Goal: Information Seeking & Learning: Learn about a topic

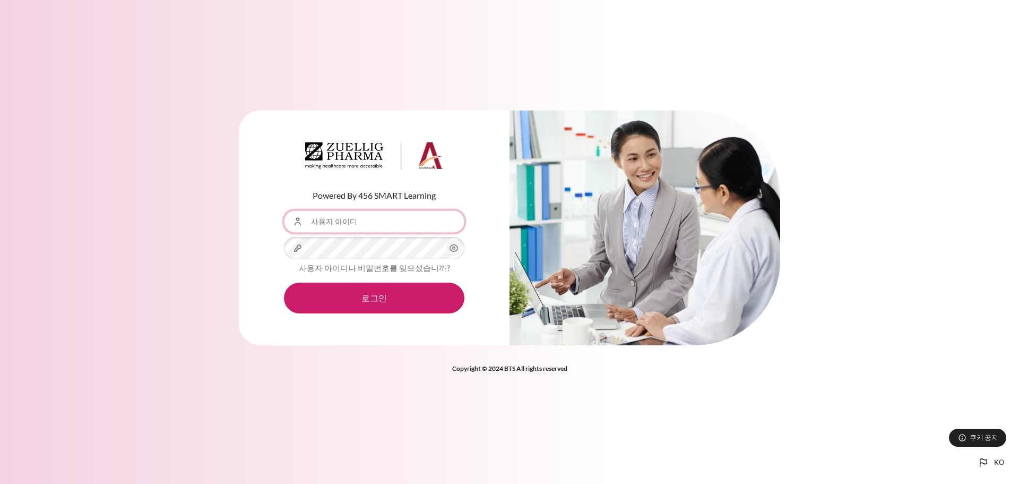
click at [339, 226] on input "사용자 아이디" at bounding box center [374, 221] width 180 height 22
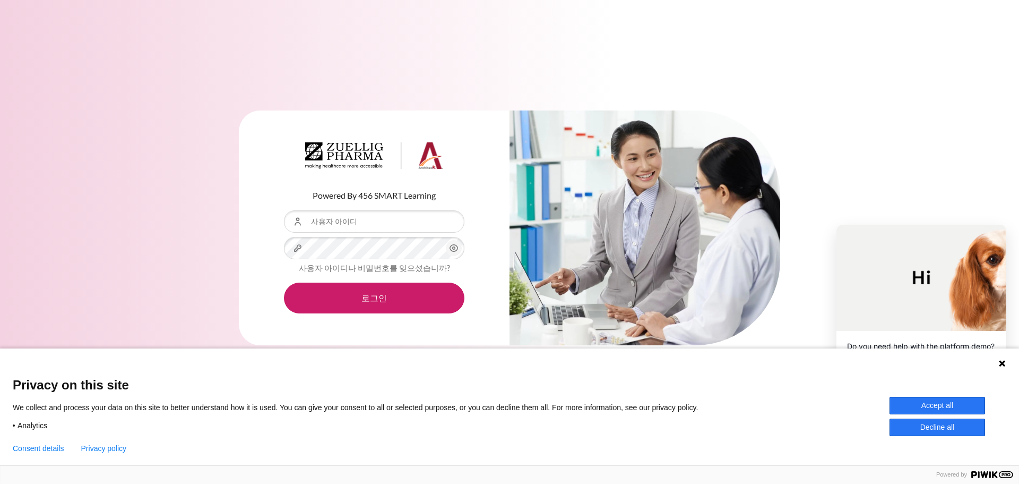
click at [1003, 360] on icon at bounding box center [1002, 363] width 8 height 8
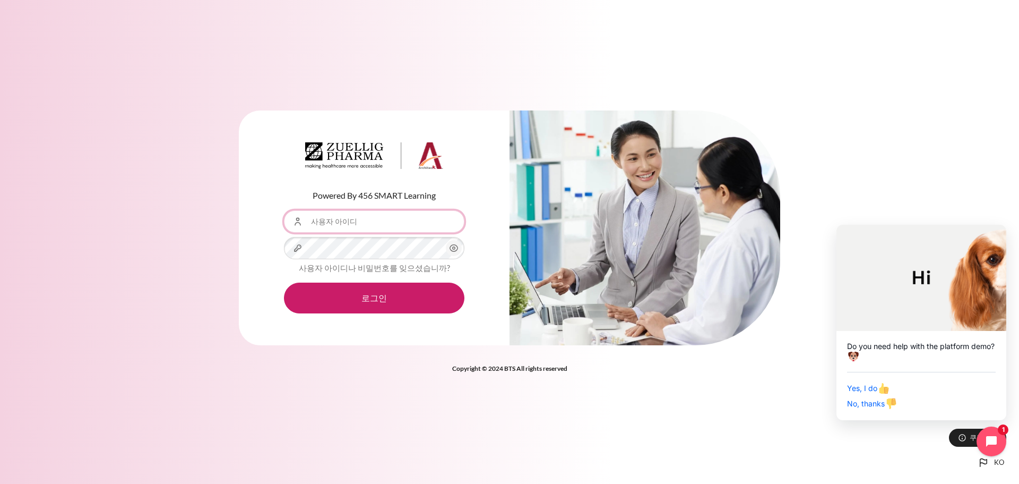
click at [403, 223] on input "사용자 아이디" at bounding box center [374, 221] width 180 height 22
click at [348, 227] on input "사용자 아이디" at bounding box center [374, 221] width 180 height 22
type input "ㄴ"
type input "S"
type input "[EMAIL_ADDRESS][DOMAIN_NAME]"
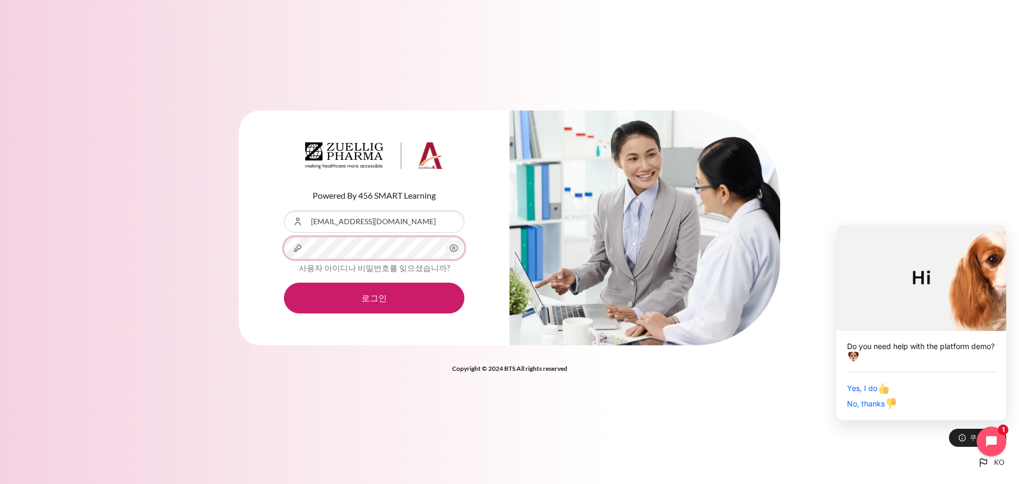
click at [284, 282] on button "로그인" at bounding box center [374, 297] width 180 height 31
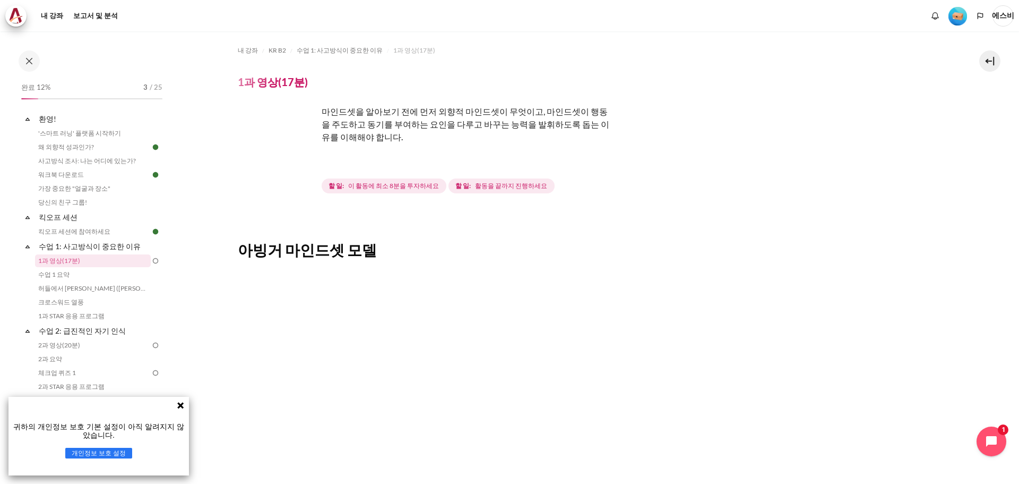
drag, startPoint x: 759, startPoint y: 200, endPoint x: 743, endPoint y: 200, distance: 17.0
click at [760, 200] on div "내 강좌 KR B2 수업 1: 사고방식[PERSON_NAME] 1과 영상(17분) 1과 영상(17분) 완료 요구 사항" at bounding box center [591, 381] width 706 height 700
click at [286, 162] on img "콘텐츠" at bounding box center [278, 145] width 80 height 80
click at [288, 163] on img "콘텐츠" at bounding box center [278, 145] width 80 height 80
click at [57, 249] on font "수업 1: 사고방식이 중요한 이유" at bounding box center [90, 245] width 102 height 9
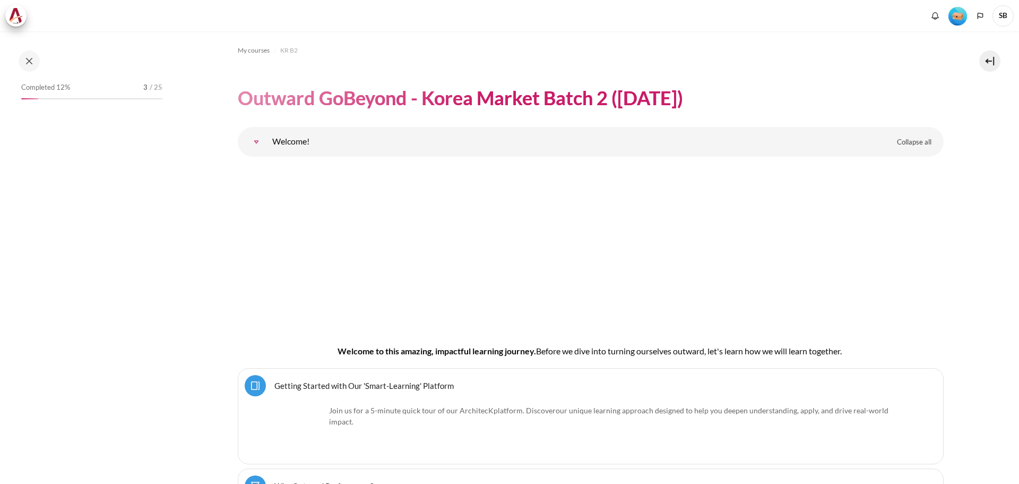
scroll to position [1471, 0]
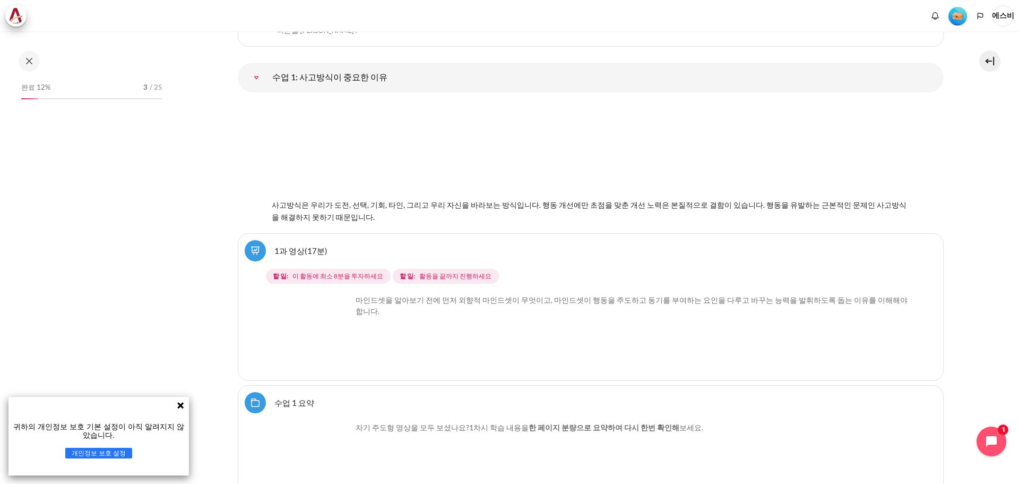
click at [274, 252] on link "1과 영상(17분)" at bounding box center [300, 250] width 53 height 10
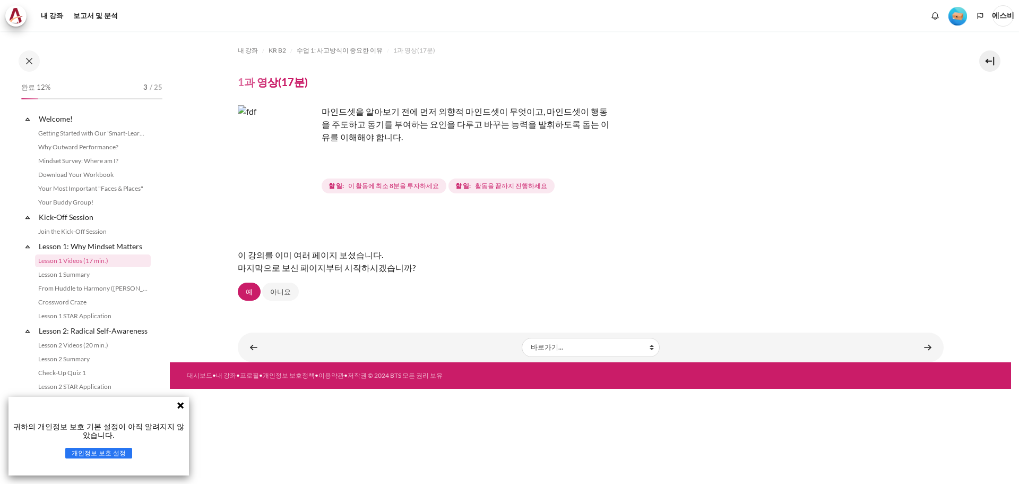
click at [304, 166] on img "콘텐츠" at bounding box center [278, 145] width 80 height 80
click at [255, 293] on link "예" at bounding box center [249, 291] width 23 height 18
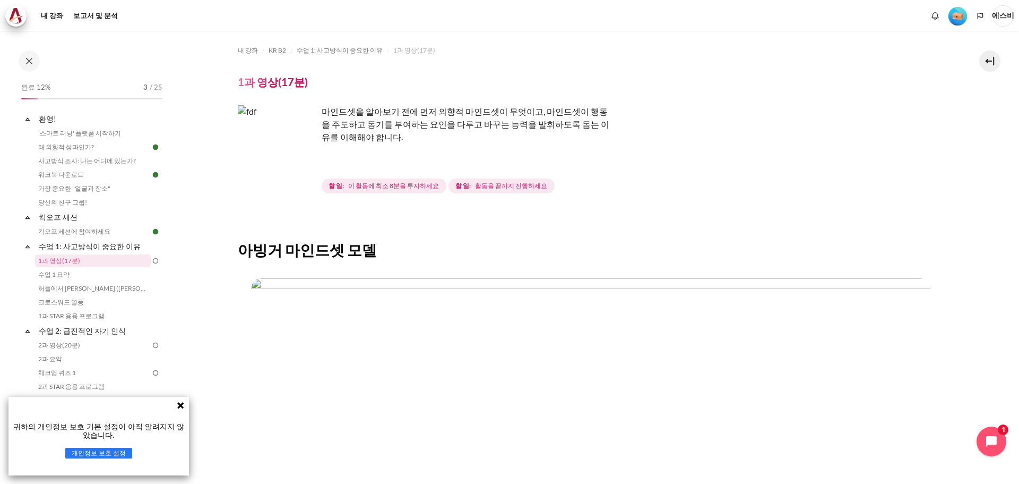
click at [179, 404] on icon at bounding box center [180, 405] width 6 height 6
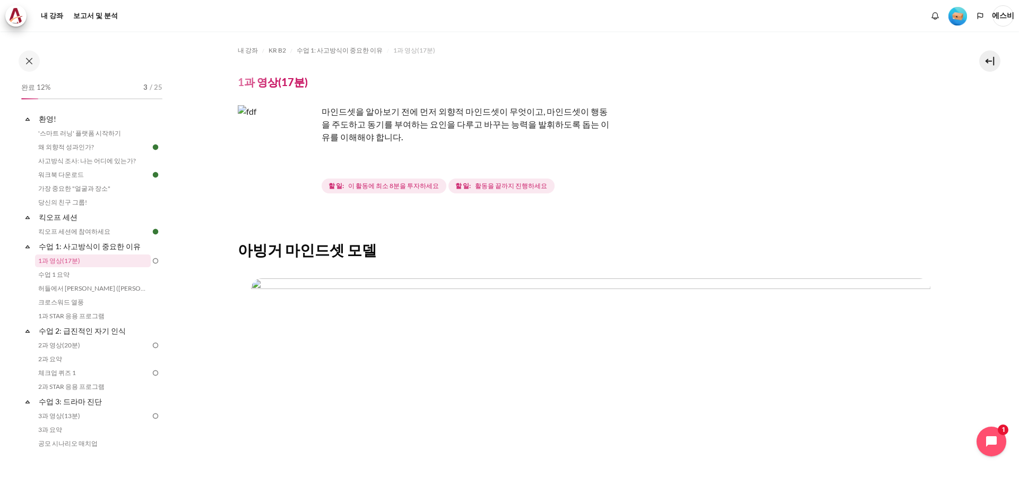
click at [776, 74] on div "내 강좌 KR B2 수업 1: 사고방식[PERSON_NAME] 1과 영상(17분) 1과 영상(17분) 완료 요구 사항" at bounding box center [591, 381] width 706 height 700
click at [302, 176] on img "콘텐츠" at bounding box center [278, 145] width 80 height 80
click at [301, 175] on img "콘텐츠" at bounding box center [278, 145] width 80 height 80
click at [499, 193] on div "할 일: 이 활동에 최소 8분을 투자하세요 할 일: 활동을 끝까지 진행하세요" at bounding box center [439, 185] width 235 height 19
click at [295, 131] on img "콘텐츠" at bounding box center [278, 145] width 80 height 80
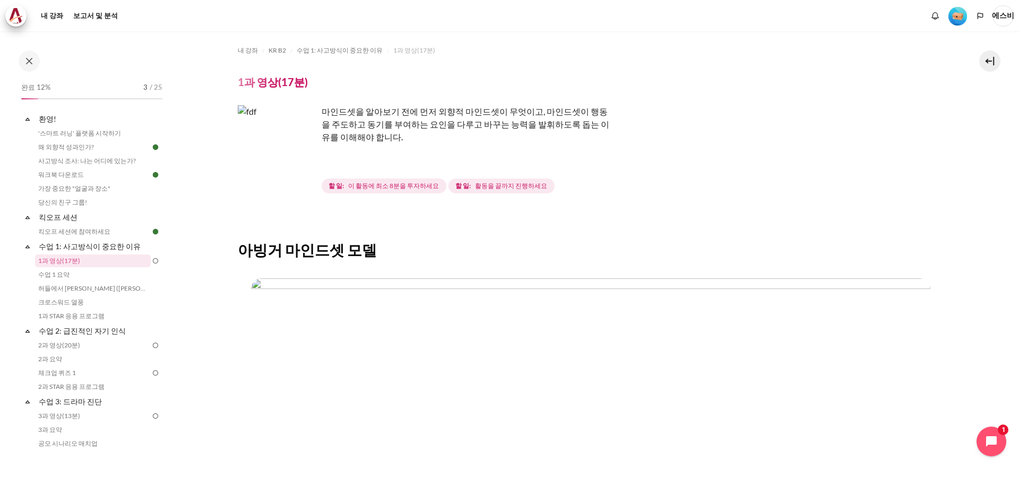
click at [422, 131] on p "마인드셋을 알아보기 전에 먼저 외향적 마인드셋이 무엇이고, 마인드셋이 행동을 주도하고 동기를 부여하는 요인을 다루고 바꾸는 능력을 발휘하도록 …" at bounding box center [424, 124] width 372 height 38
click at [424, 125] on font "마인드셋을 알아보기 전에 먼저 외향적 마인드셋이 무엇이고, 마인드셋이 행동을 주도하고 동기를 부여하는 요인을 다루고 바꾸는 능력을 발휘하도록 …" at bounding box center [466, 124] width 288 height 36
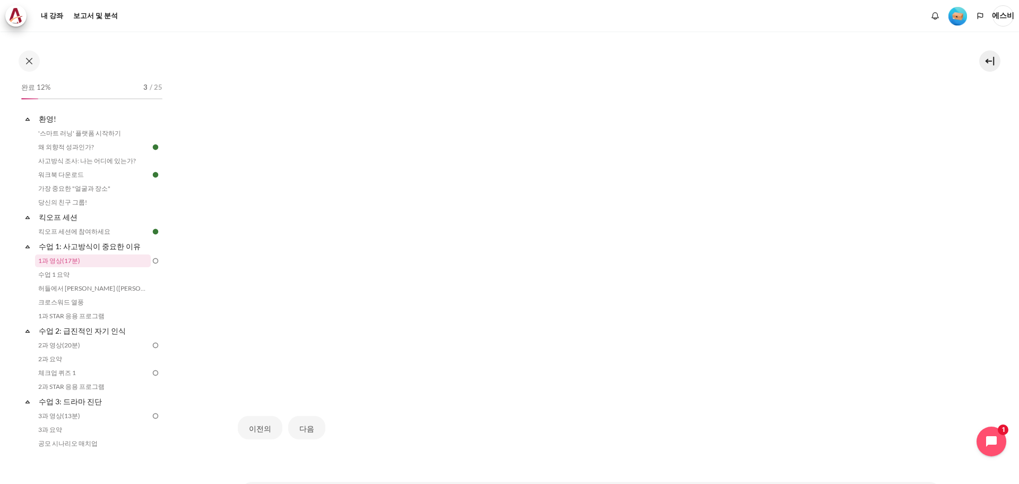
scroll to position [320, 0]
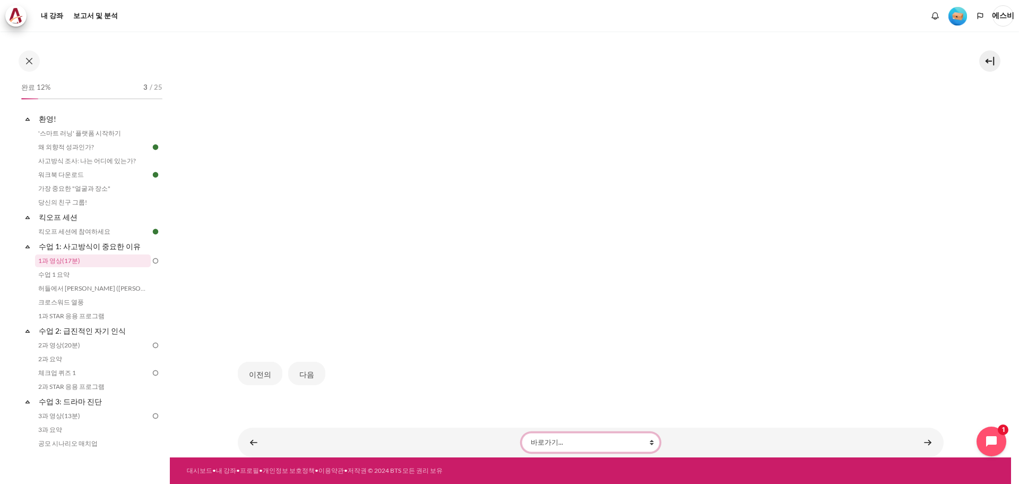
click at [613, 445] on select "바로가기... '스마트 러닝' 플랫폼 시작하기 왜 외향적 성과인가? 사고방식 조사: 나는 어디에 있는가? 워크북 다운로드 가장 중요한 "얼굴과…" at bounding box center [591, 442] width 138 height 19
click at [765, 352] on div "이전의 다음" at bounding box center [591, 373] width 706 height 45
click at [633, 450] on select "바로가기... '스마트 러닝' 플랫폼 시작하기 왜 외향적 성과인가? 사고방식 조사: 나는 어디에 있는가? 워크북 다운로드 가장 중요한 "얼굴과…" at bounding box center [591, 442] width 138 height 19
click at [468, 316] on img "콘텐츠" at bounding box center [590, 150] width 679 height 382
drag, startPoint x: 426, startPoint y: 263, endPoint x: 426, endPoint y: 226, distance: 37.2
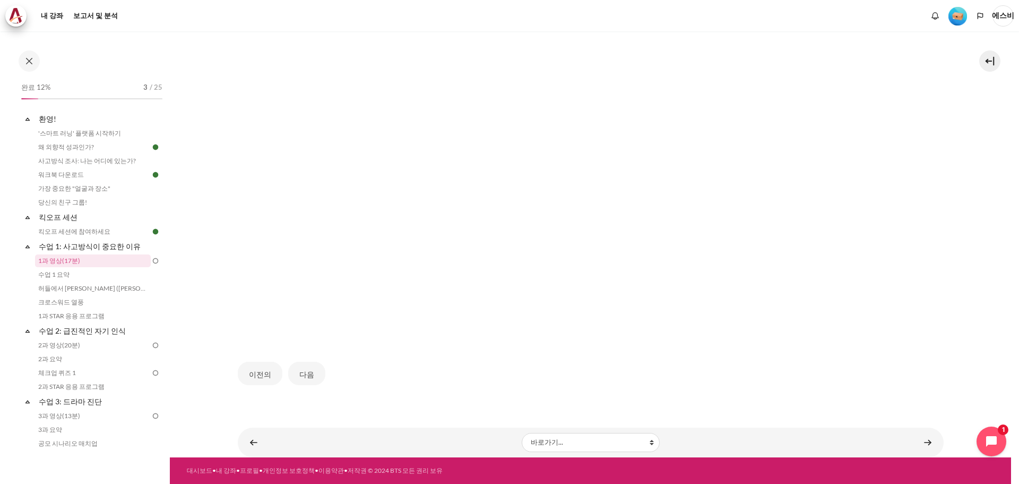
click at [426, 263] on img "콘텐츠" at bounding box center [590, 150] width 679 height 382
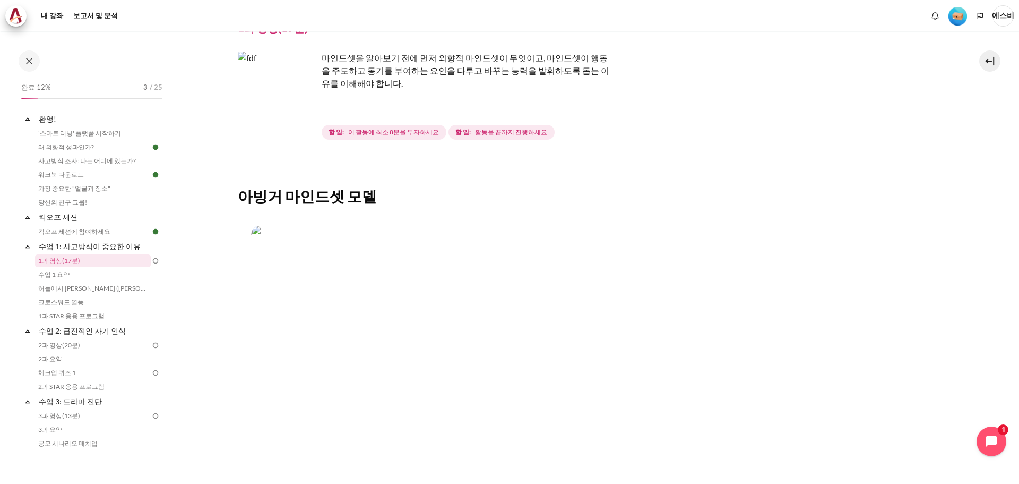
scroll to position [0, 0]
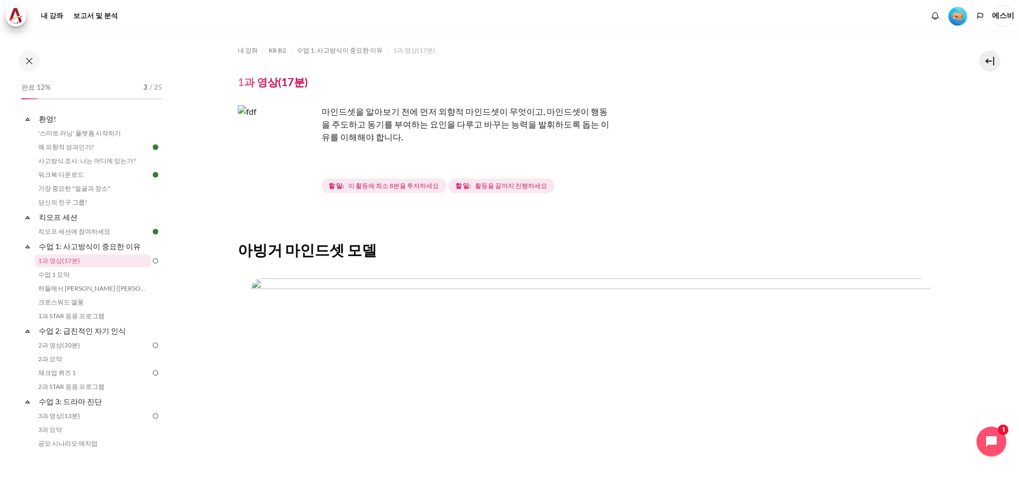
click at [307, 164] on img "콘텐츠" at bounding box center [278, 145] width 80 height 80
click at [89, 259] on link "1과 영상(17분)" at bounding box center [93, 260] width 116 height 13
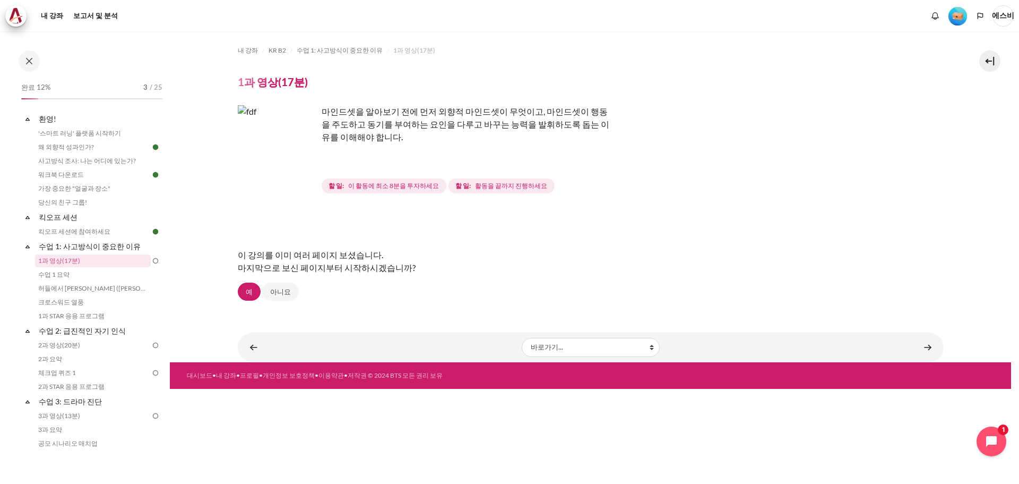
click at [303, 169] on img "콘텐츠" at bounding box center [278, 145] width 80 height 80
click at [304, 174] on img "콘텐츠" at bounding box center [278, 145] width 80 height 80
click at [291, 292] on link "아니요" at bounding box center [280, 291] width 37 height 18
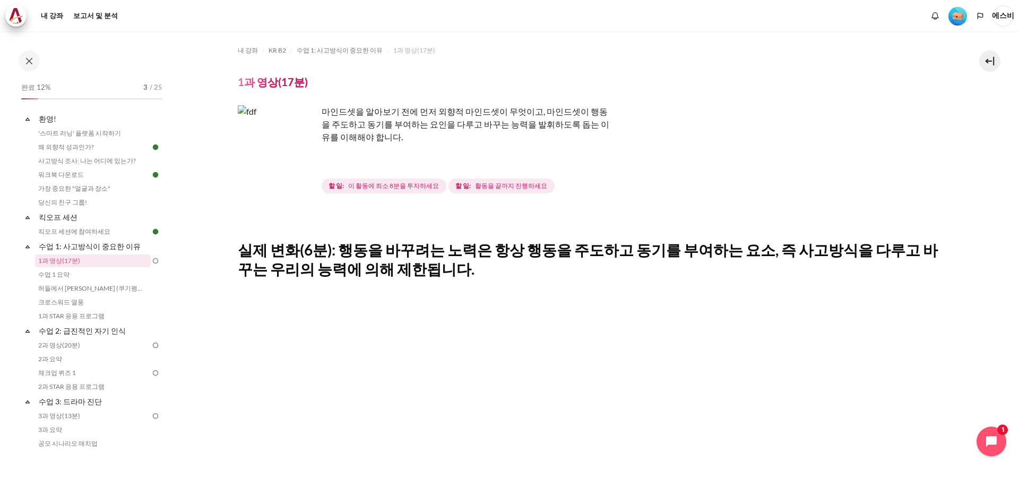
click at [151, 262] on img at bounding box center [156, 261] width 10 height 10
click at [99, 258] on link "1과 영상(17분)" at bounding box center [93, 260] width 116 height 13
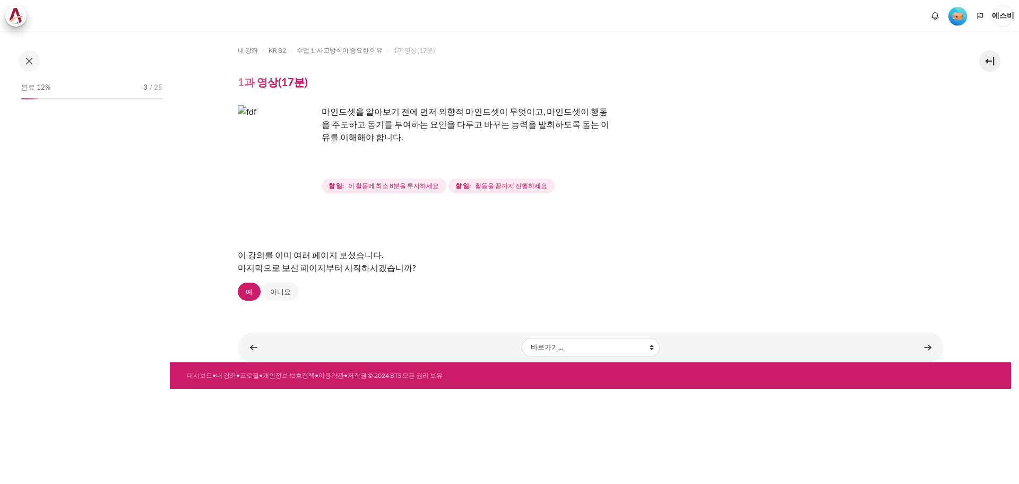
click at [298, 163] on img "콘텐츠" at bounding box center [278, 145] width 80 height 80
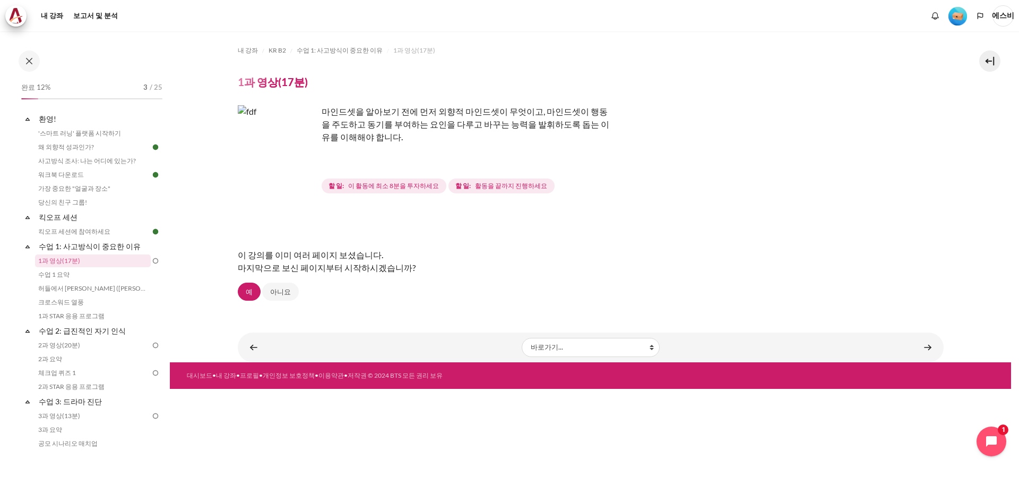
click at [312, 164] on img "콘텐츠" at bounding box center [278, 145] width 80 height 80
click at [312, 162] on img "콘텐츠" at bounding box center [278, 145] width 80 height 80
click at [303, 165] on img "콘텐츠" at bounding box center [278, 145] width 80 height 80
click at [272, 139] on img "콘텐츠" at bounding box center [278, 145] width 80 height 80
click at [279, 79] on font "1과 영상(17분)" at bounding box center [273, 81] width 70 height 13
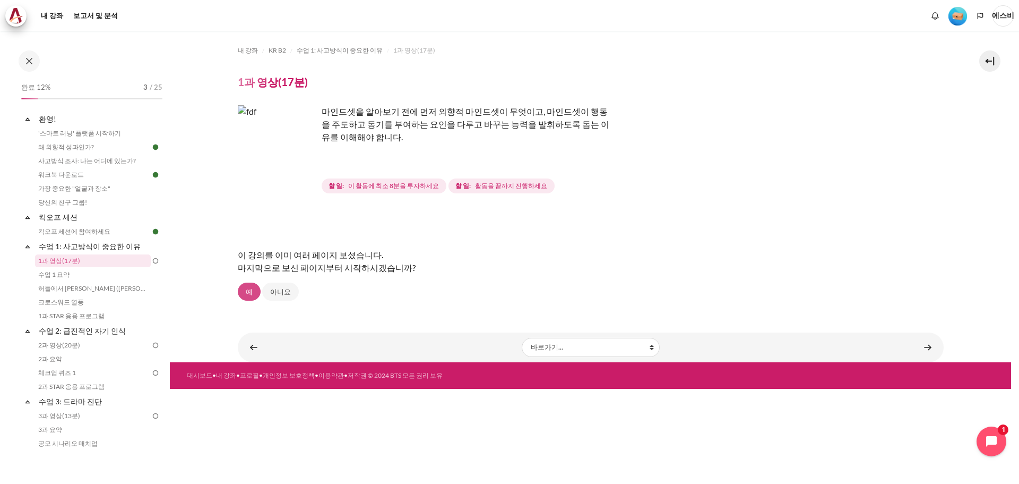
click at [244, 289] on link "예" at bounding box center [249, 291] width 23 height 18
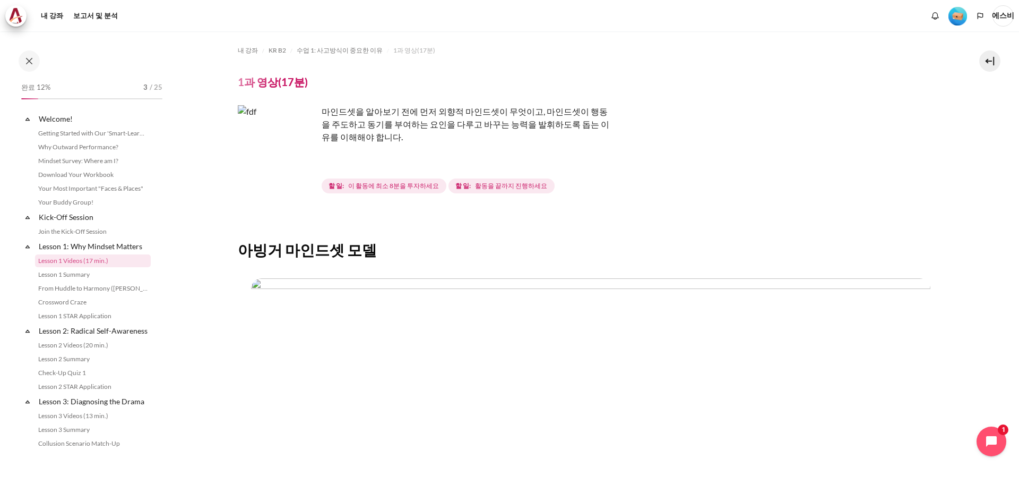
scroll to position [212, 0]
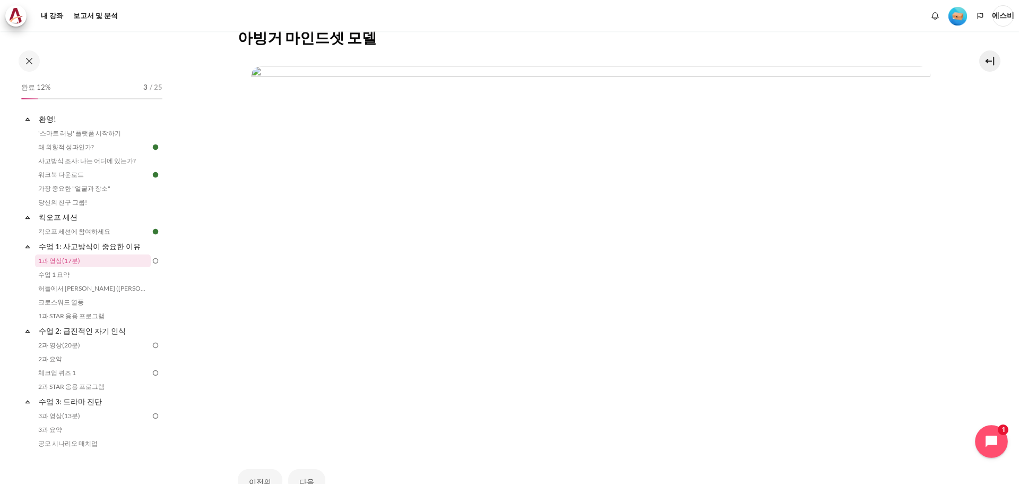
click at [995, 439] on icon "채팅 위젯 열기" at bounding box center [997, 441] width 16 height 16
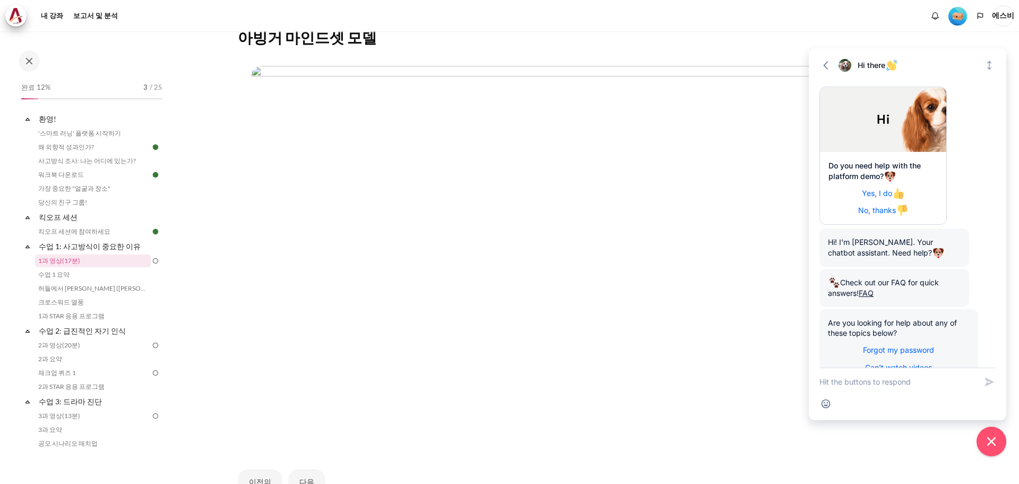
scroll to position [39, 0]
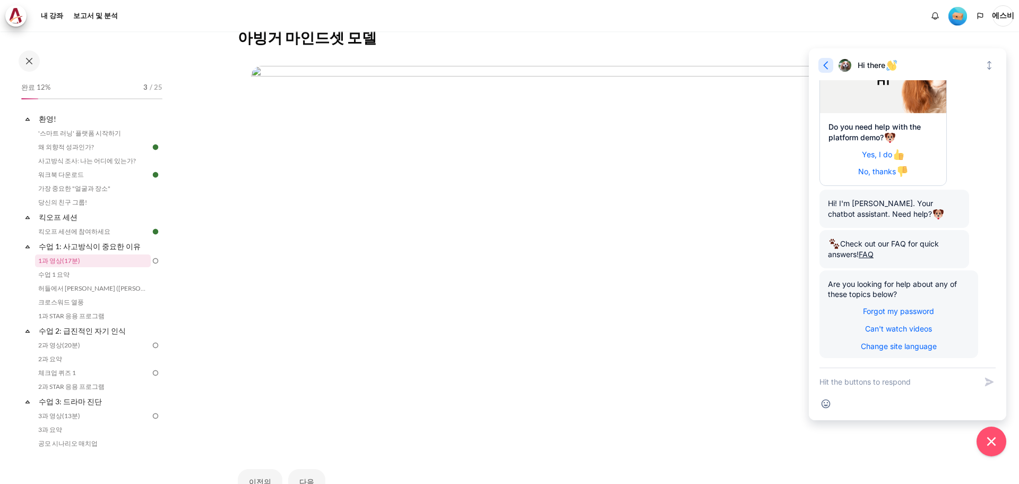
click at [823, 64] on icon "button" at bounding box center [826, 65] width 11 height 11
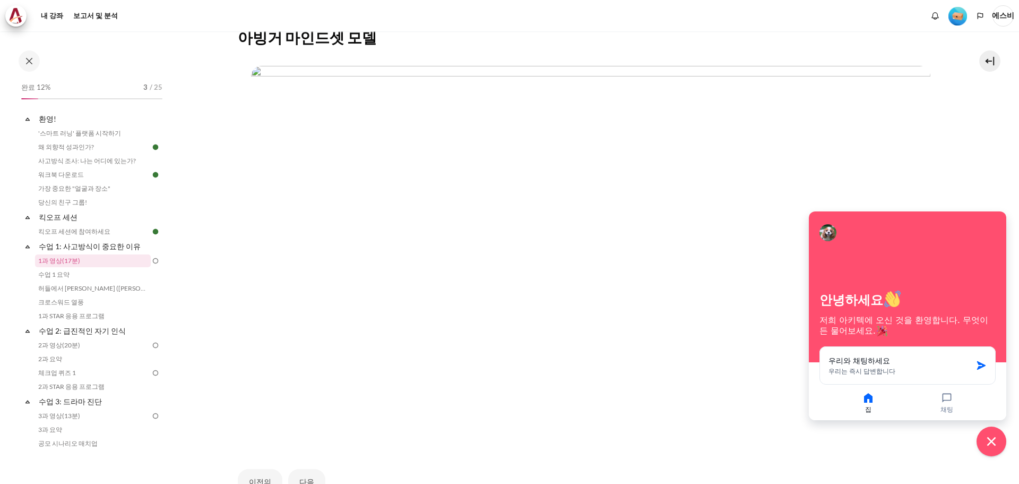
click at [871, 149] on img "콘텐츠" at bounding box center [590, 257] width 679 height 382
click at [988, 448] on button "Close chat widget" at bounding box center [991, 441] width 33 height 33
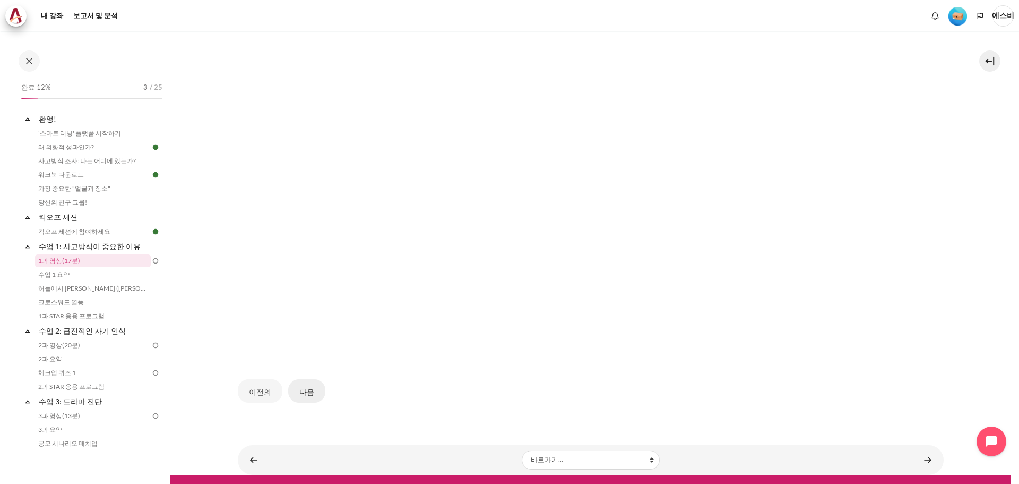
scroll to position [320, 0]
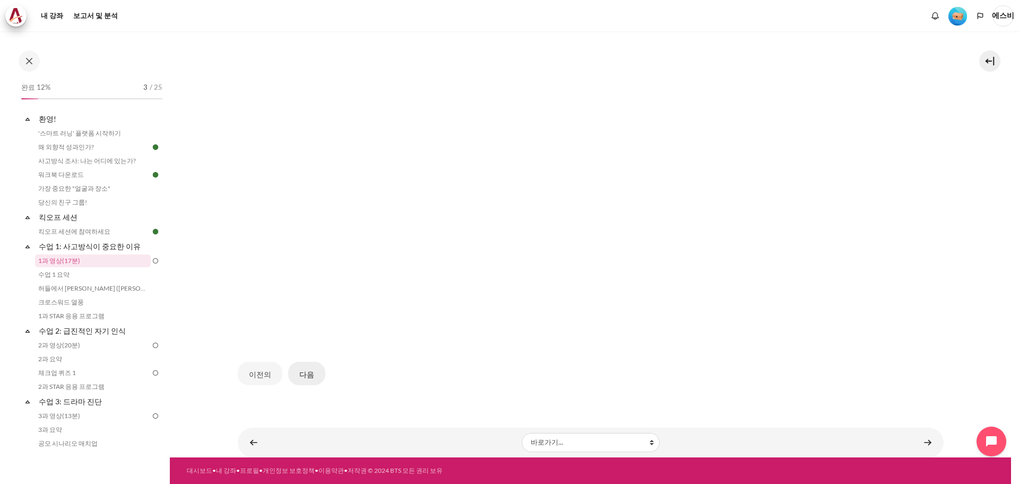
click at [316, 371] on button "다음" at bounding box center [306, 372] width 37 height 23
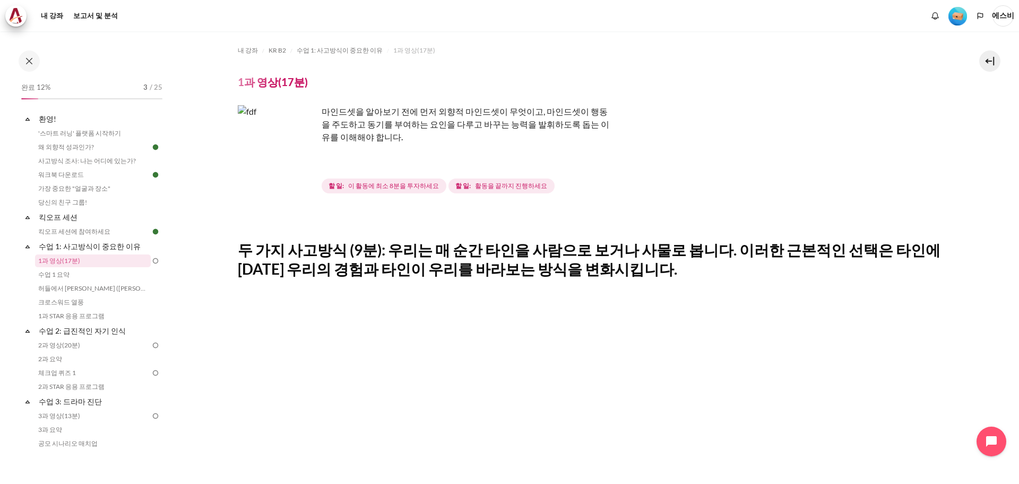
click at [301, 169] on img "콘텐츠" at bounding box center [278, 145] width 80 height 80
click at [272, 149] on img "콘텐츠" at bounding box center [278, 145] width 80 height 80
click at [300, 153] on img "콘텐츠" at bounding box center [278, 145] width 80 height 80
click at [301, 159] on img "콘텐츠" at bounding box center [278, 145] width 80 height 80
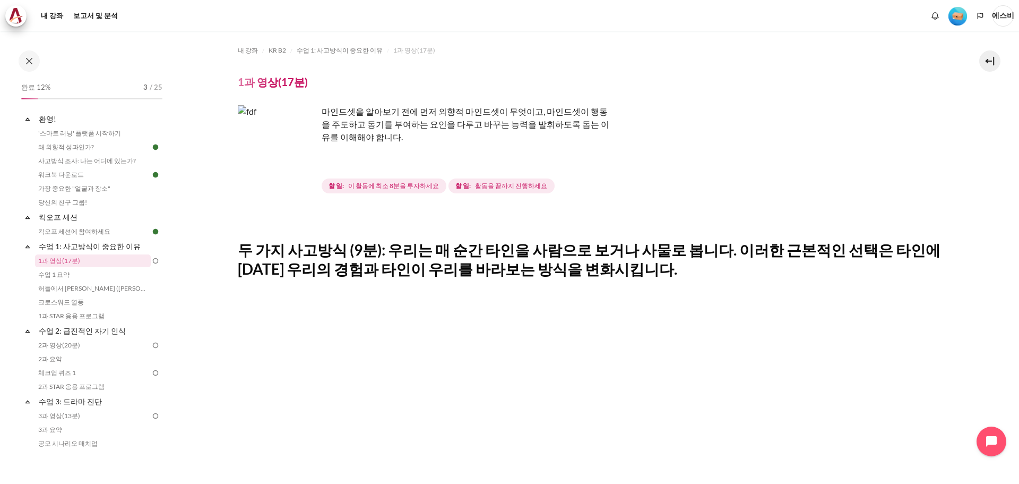
scroll to position [212, 0]
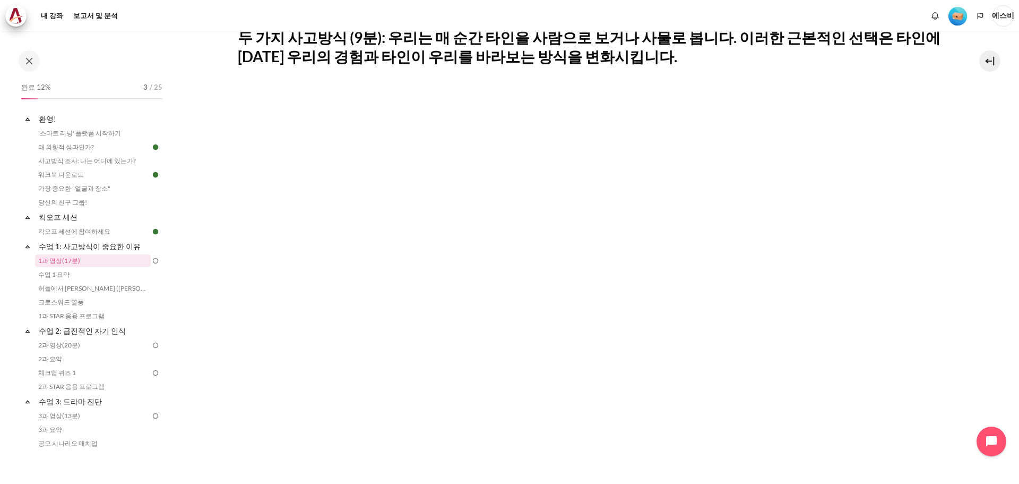
click at [151, 259] on img at bounding box center [156, 261] width 10 height 10
click at [49, 272] on font "수업 1 요약" at bounding box center [53, 274] width 31 height 8
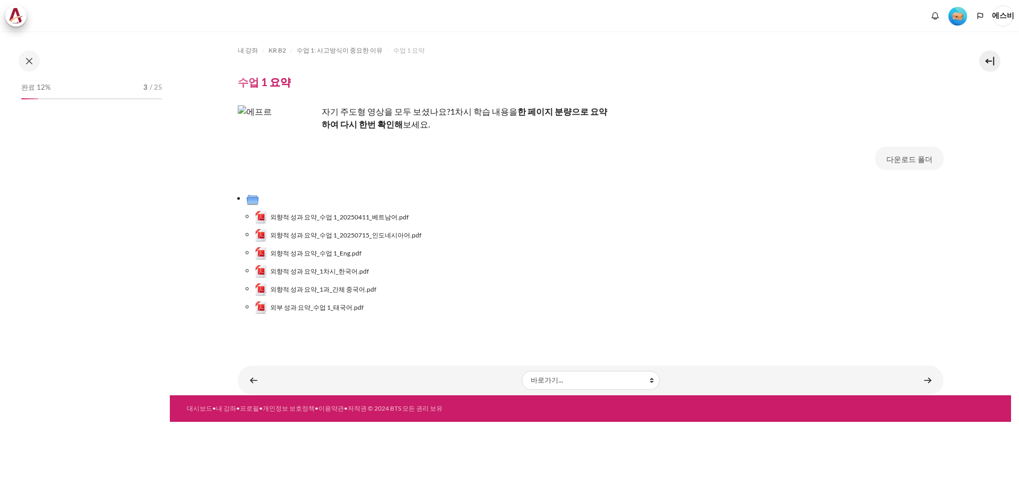
scroll to position [7, 0]
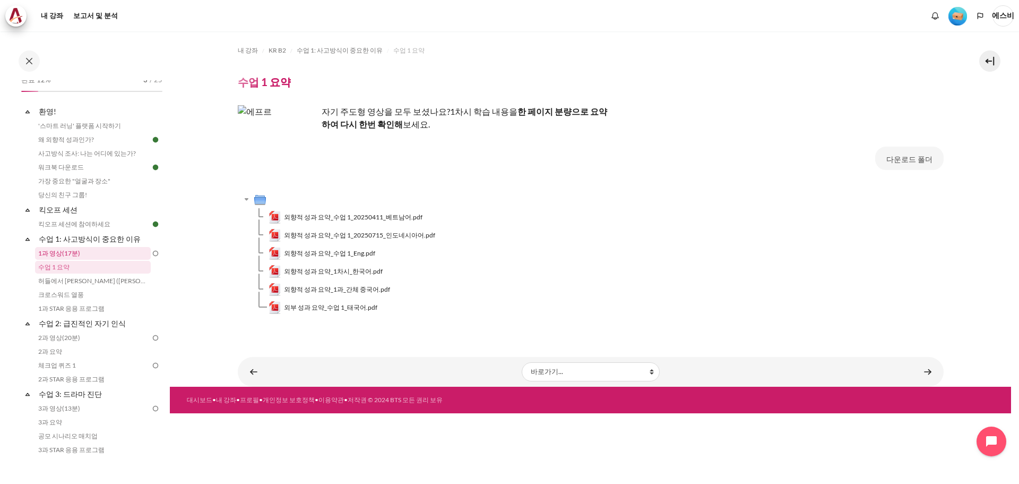
click at [81, 253] on link "1과 영상(17분)" at bounding box center [93, 253] width 116 height 13
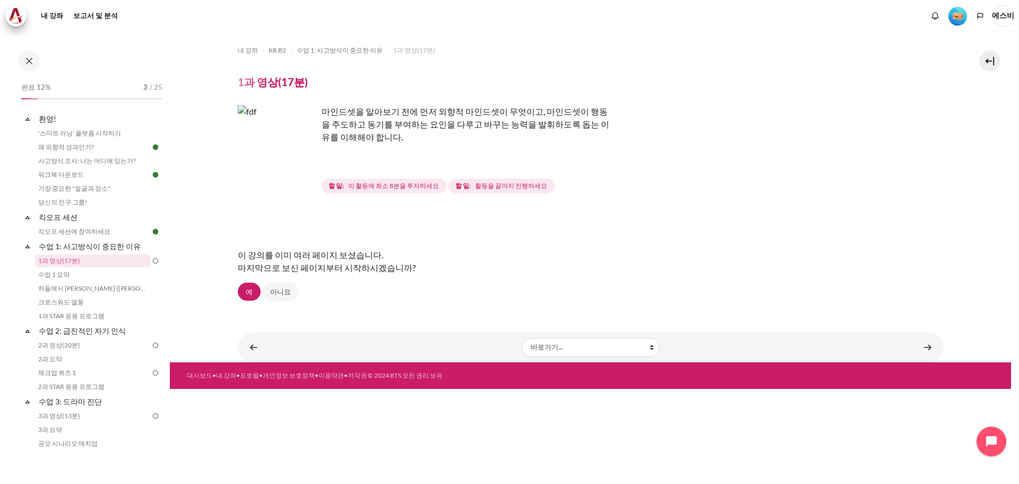
click at [300, 159] on img "콘텐츠" at bounding box center [278, 145] width 80 height 80
click at [272, 139] on img "콘텐츠" at bounding box center [278, 145] width 80 height 80
click at [258, 158] on img "콘텐츠" at bounding box center [278, 145] width 80 height 80
click at [301, 163] on img "콘텐츠" at bounding box center [278, 145] width 80 height 80
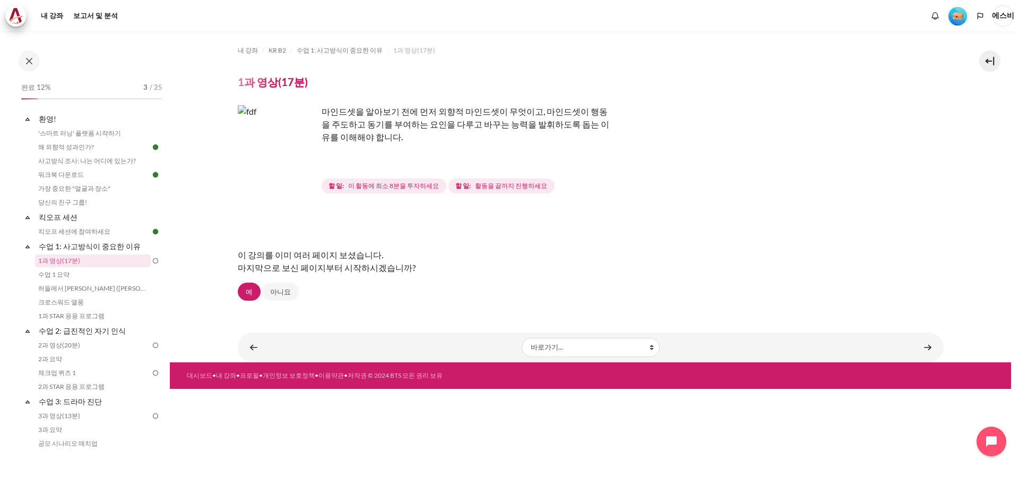
click at [301, 163] on img "콘텐츠" at bounding box center [278, 145] width 80 height 80
drag, startPoint x: 301, startPoint y: 163, endPoint x: 289, endPoint y: 168, distance: 13.1
click at [289, 168] on img "콘텐츠" at bounding box center [278, 145] width 80 height 80
click at [264, 154] on img "콘텐츠" at bounding box center [278, 145] width 80 height 80
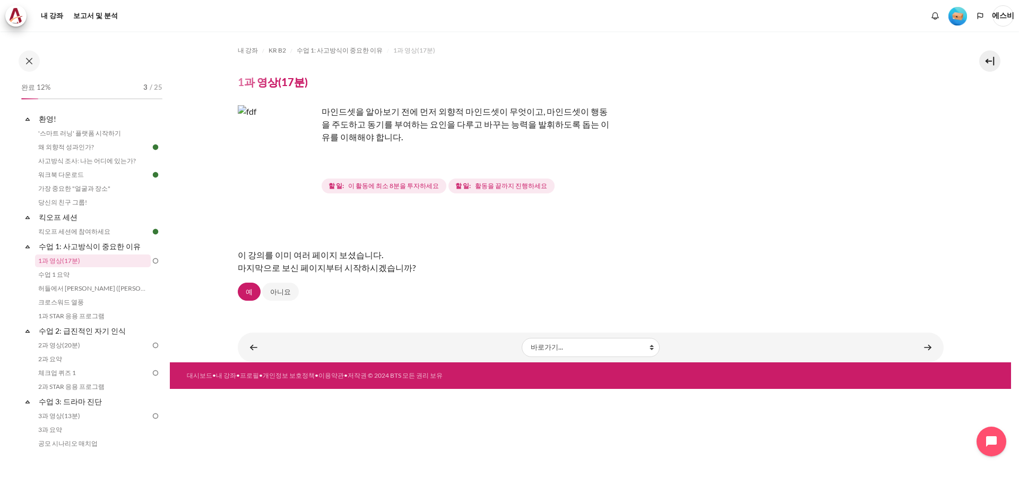
click at [264, 146] on img "콘텐츠" at bounding box center [278, 145] width 80 height 80
click at [321, 142] on p "마인드셋을 알아보기 전에 먼저 외향적 마인드셋이 무엇이고, 마인드셋이 행동을 주도하고 동기를 부여하는 요인을 다루고 바꾸는 능력을 발휘하도록 …" at bounding box center [424, 124] width 372 height 38
drag, startPoint x: 314, startPoint y: 212, endPoint x: 292, endPoint y: 189, distance: 31.2
click at [314, 212] on div "콘텐츠" at bounding box center [591, 217] width 706 height 13
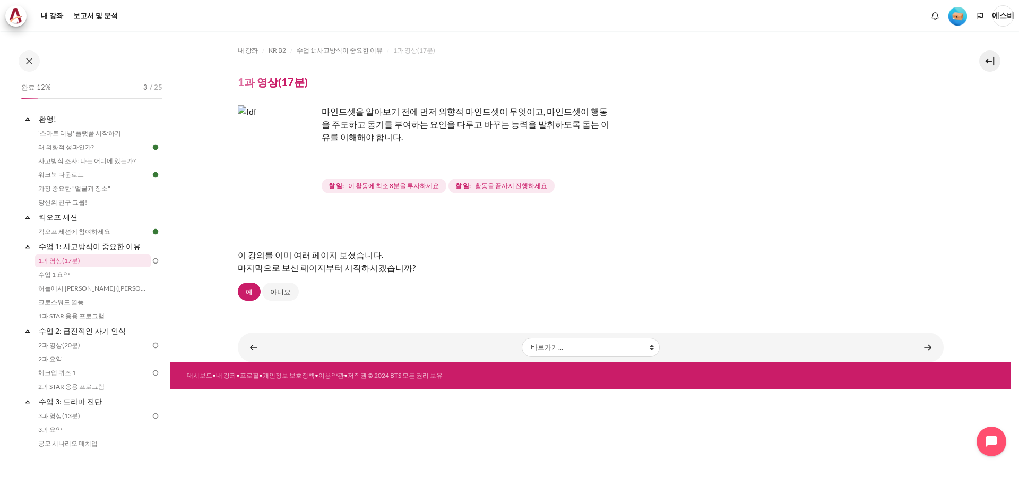
click at [313, 166] on img "콘텐츠" at bounding box center [278, 145] width 80 height 80
click at [407, 51] on font "1과 영상(17분)" at bounding box center [414, 50] width 42 height 8
click at [261, 295] on div "이 강의를 이미 여러 페이지 보셨습니다. 마지막으로 보신 페이지부터 시작하시겠습니까? 예 아니요" at bounding box center [591, 255] width 706 height 89
click at [257, 295] on link "예" at bounding box center [249, 291] width 23 height 18
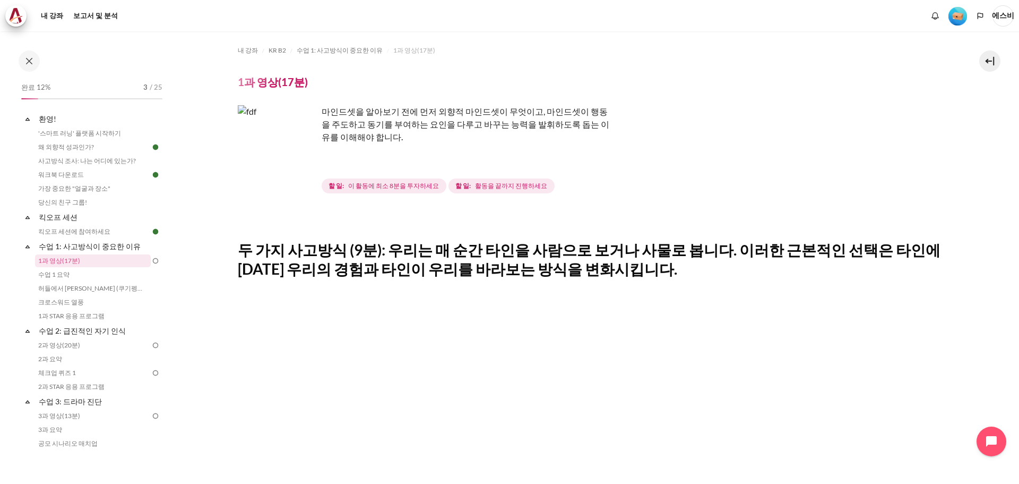
click at [303, 174] on img "콘텐츠" at bounding box center [278, 145] width 80 height 80
click at [276, 174] on img "콘텐츠" at bounding box center [278, 145] width 80 height 80
drag, startPoint x: 276, startPoint y: 174, endPoint x: 267, endPoint y: 143, distance: 31.9
click at [267, 143] on img "콘텐츠" at bounding box center [278, 145] width 80 height 80
click at [267, 139] on img "콘텐츠" at bounding box center [278, 145] width 80 height 80
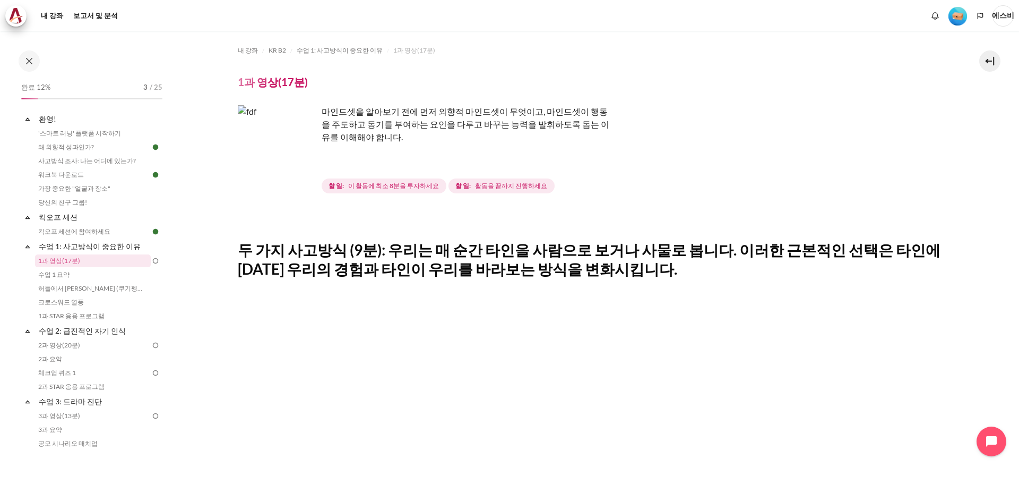
scroll to position [265, 0]
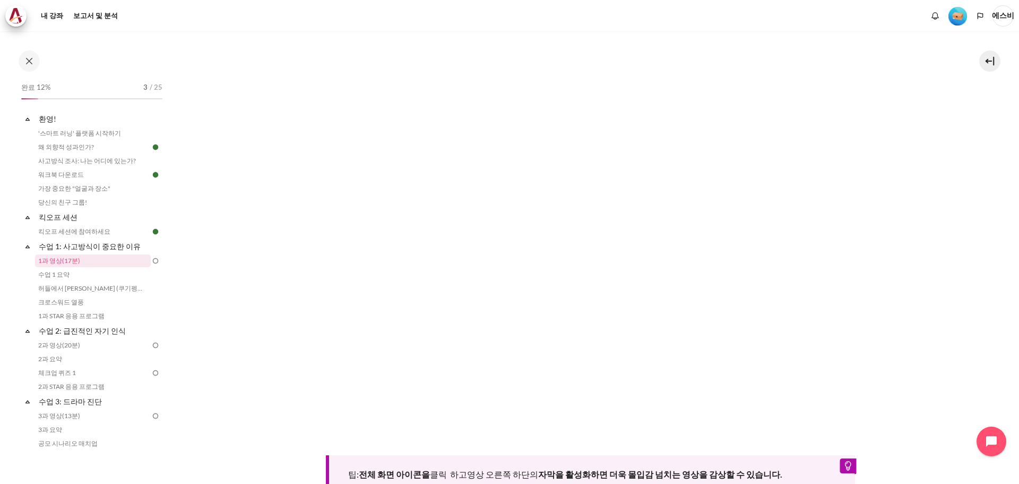
drag, startPoint x: 605, startPoint y: 476, endPoint x: 604, endPoint y: 469, distance: 7.0
click at [605, 476] on div "팁: 전체 화면 아이콘을 클릭 하고 영상 오른쪽 하단의 자막을 활성화하면 더욱 몰입감 넘치는 영상을 감상할 수 있습니다." at bounding box center [591, 475] width 530 height 41
click at [602, 464] on div "팁: 전체 화면 아이콘을 클릭 하고 영상 오른쪽 하단의 자막을 활성화하면 더욱 몰입감 넘치는 영상을 감상할 수 있습니다." at bounding box center [591, 475] width 530 height 41
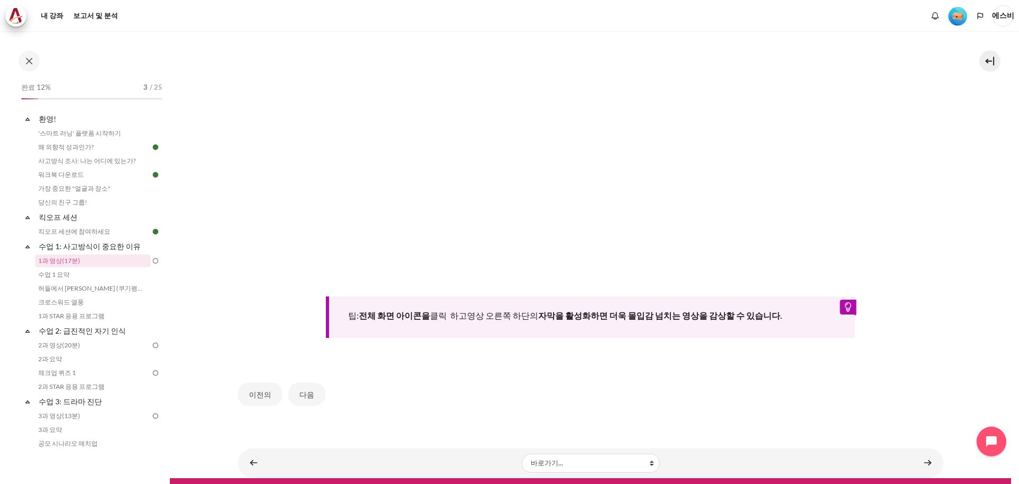
scroll to position [425, 0]
click at [456, 313] on font "클릭 하고" at bounding box center [448, 314] width 37 height 10
click at [80, 248] on font "수업 1: 사고방식이 중요한 이유" at bounding box center [90, 245] width 102 height 9
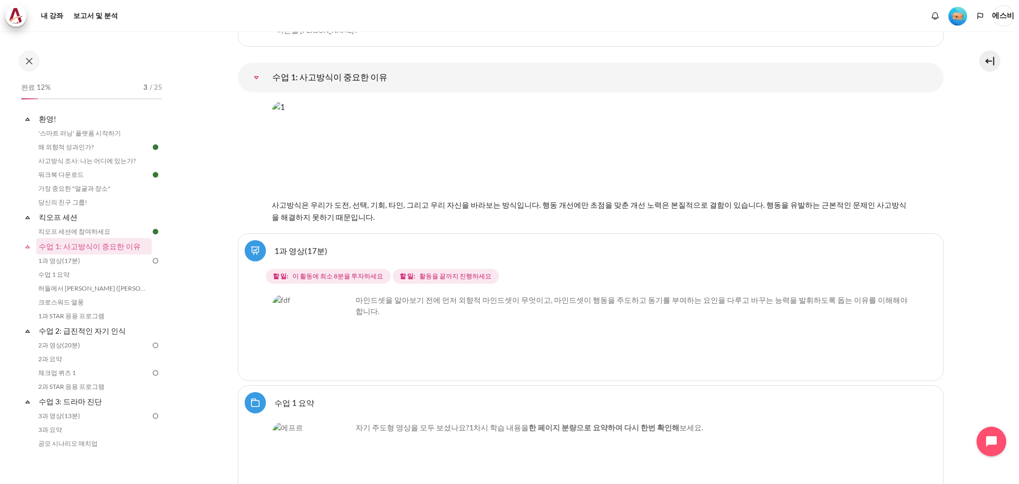
click at [300, 252] on link "1과 영상(17분)" at bounding box center [300, 250] width 53 height 10
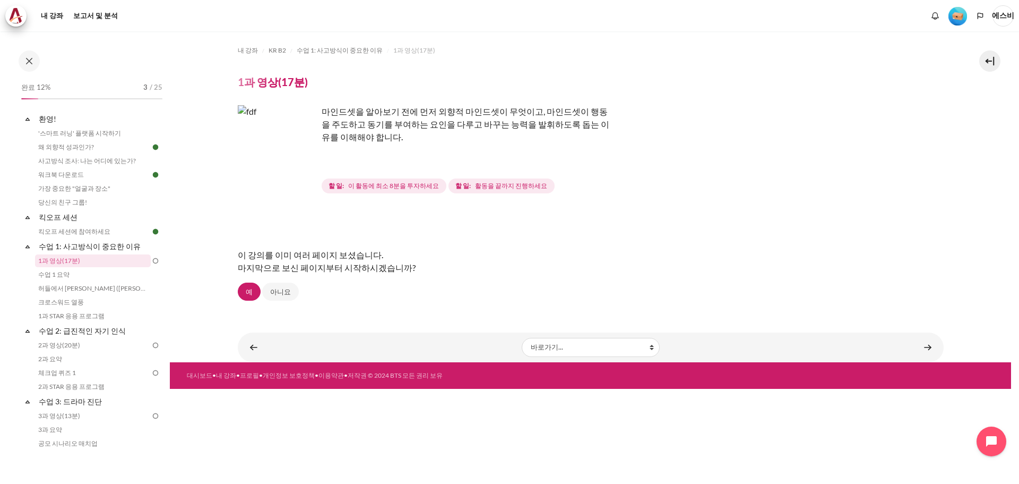
click at [307, 165] on img "콘텐츠" at bounding box center [278, 145] width 80 height 80
drag, startPoint x: 266, startPoint y: 150, endPoint x: 522, endPoint y: 261, distance: 278.8
click at [522, 261] on div "이 강의를 이미 여러 페이지 보셨습니다. 마지막으로 보신 페이지부터 시작하시겠습니까?" at bounding box center [591, 261] width 706 height 42
click at [251, 291] on font "예" at bounding box center [249, 291] width 7 height 8
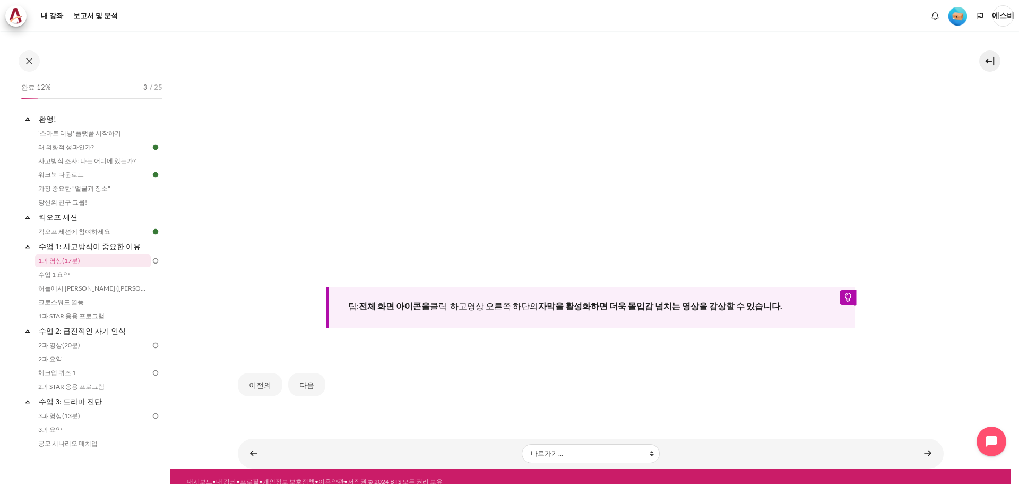
scroll to position [441, 0]
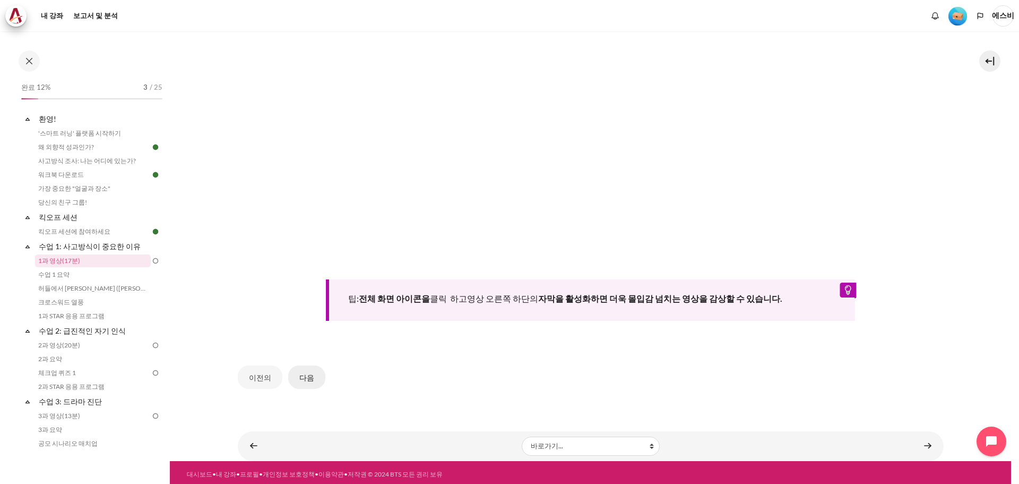
click at [312, 374] on button "다음" at bounding box center [306, 376] width 37 height 23
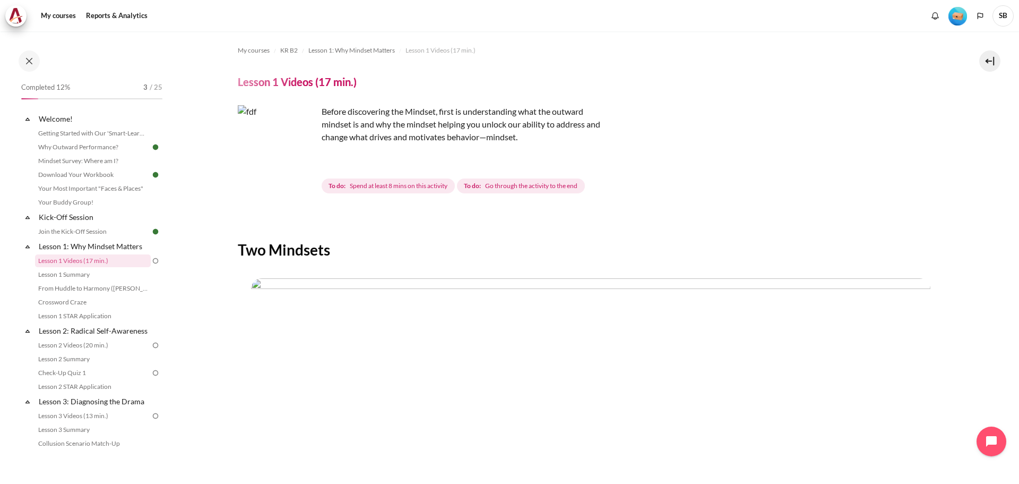
scroll to position [318, 0]
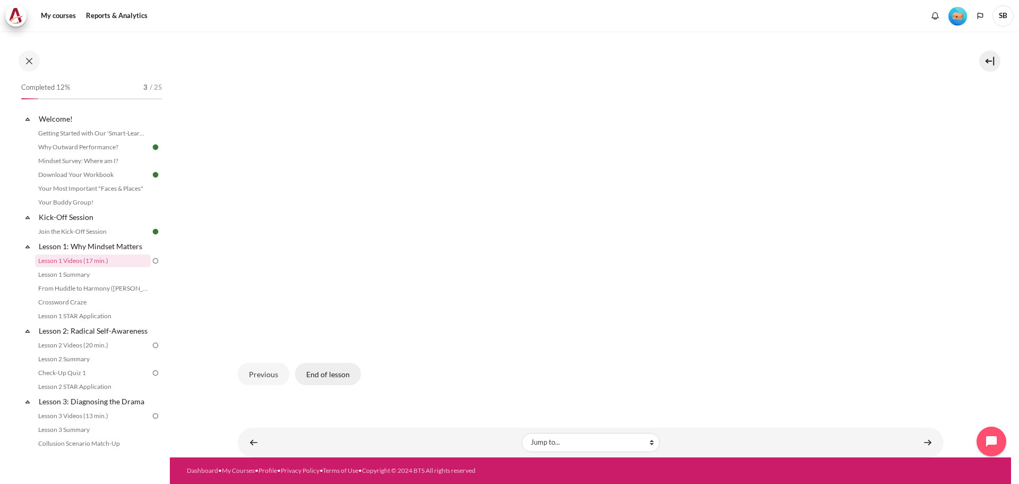
click at [350, 376] on button "End of lesson" at bounding box center [328, 373] width 66 height 22
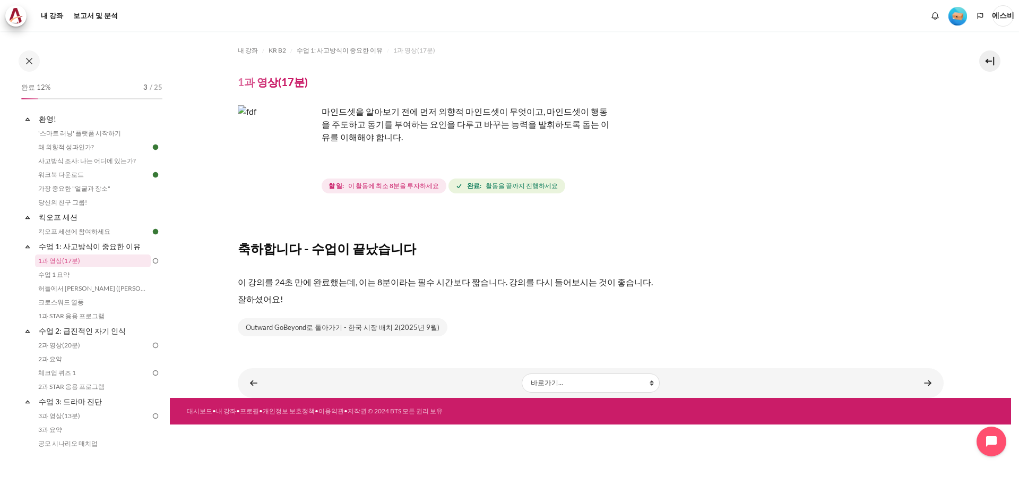
click at [305, 166] on img "콘텐츠" at bounding box center [278, 145] width 80 height 80
click at [79, 263] on link "1과 영상(17분)" at bounding box center [93, 260] width 116 height 13
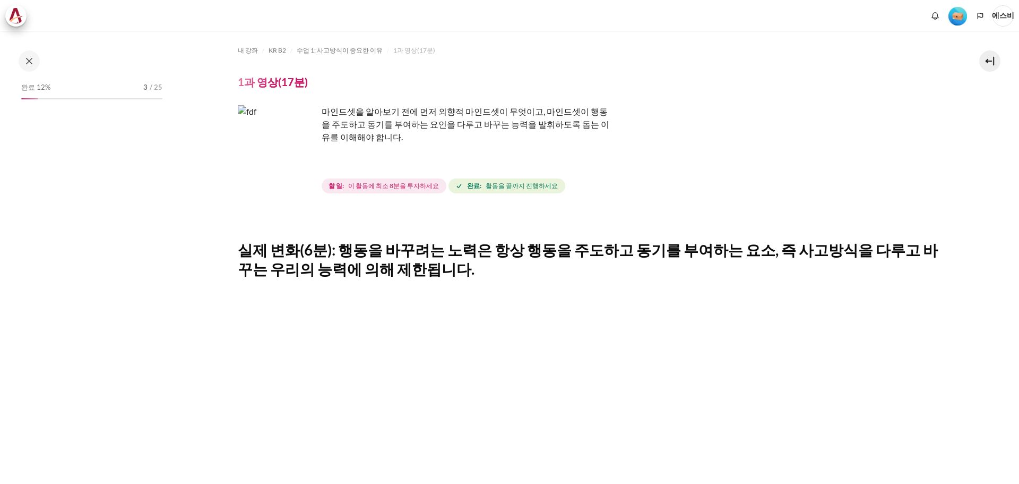
click at [303, 158] on img "콘텐츠" at bounding box center [278, 145] width 80 height 80
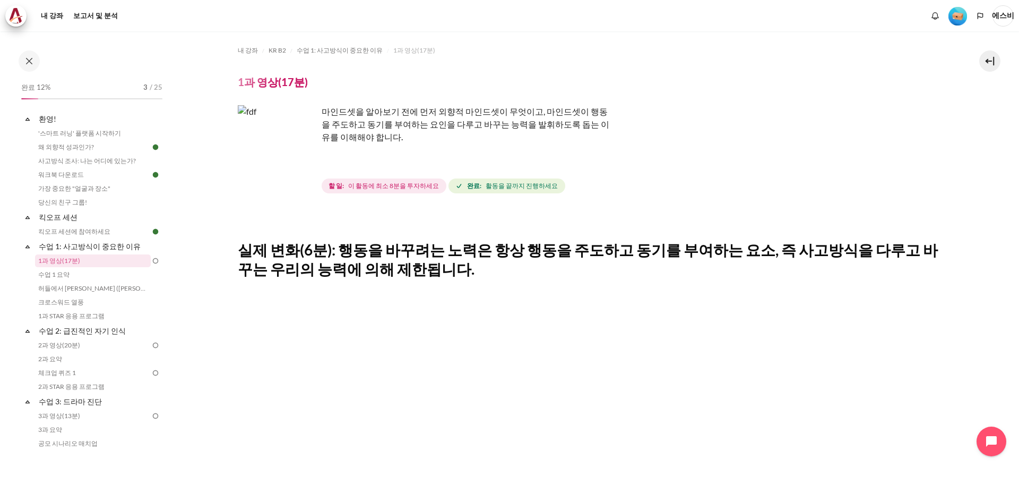
click at [294, 163] on img "콘텐츠" at bounding box center [278, 145] width 80 height 80
drag, startPoint x: 294, startPoint y: 163, endPoint x: 364, endPoint y: 175, distance: 71.1
click at [295, 163] on img "콘텐츠" at bounding box center [278, 145] width 80 height 80
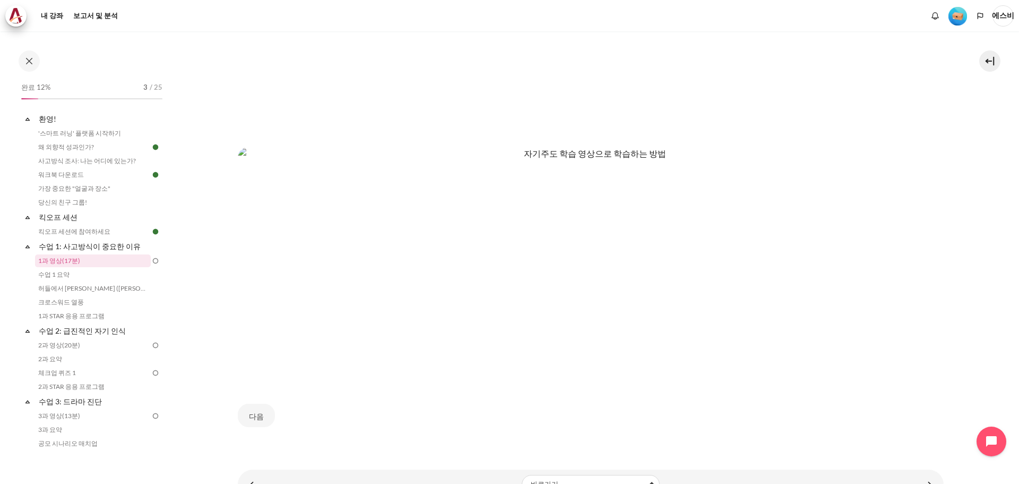
scroll to position [606, 0]
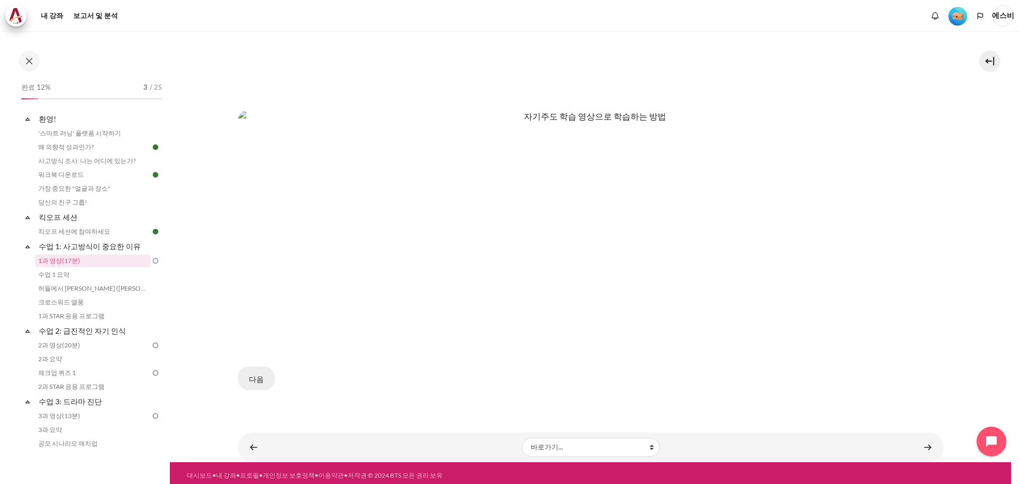
click at [260, 378] on font "다음" at bounding box center [256, 378] width 15 height 12
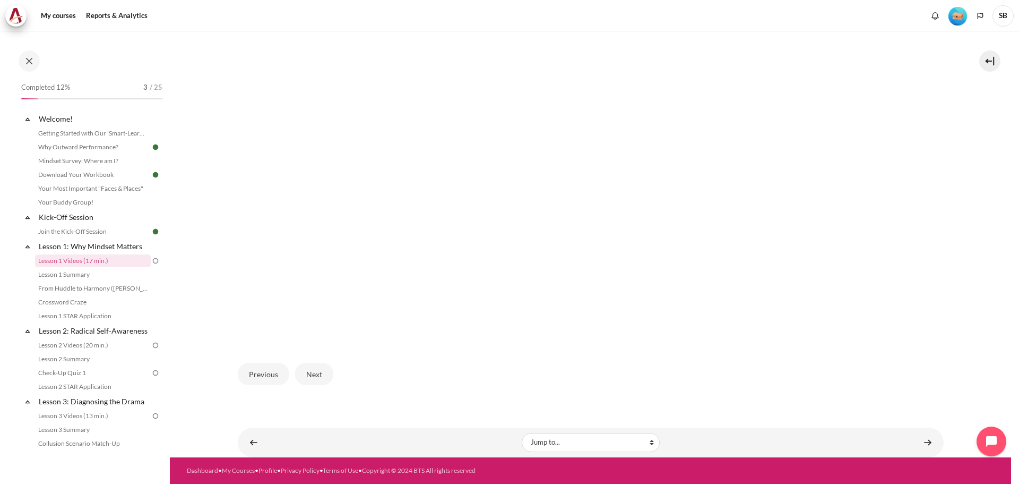
scroll to position [319, 0]
click at [310, 376] on button "Next" at bounding box center [314, 373] width 38 height 22
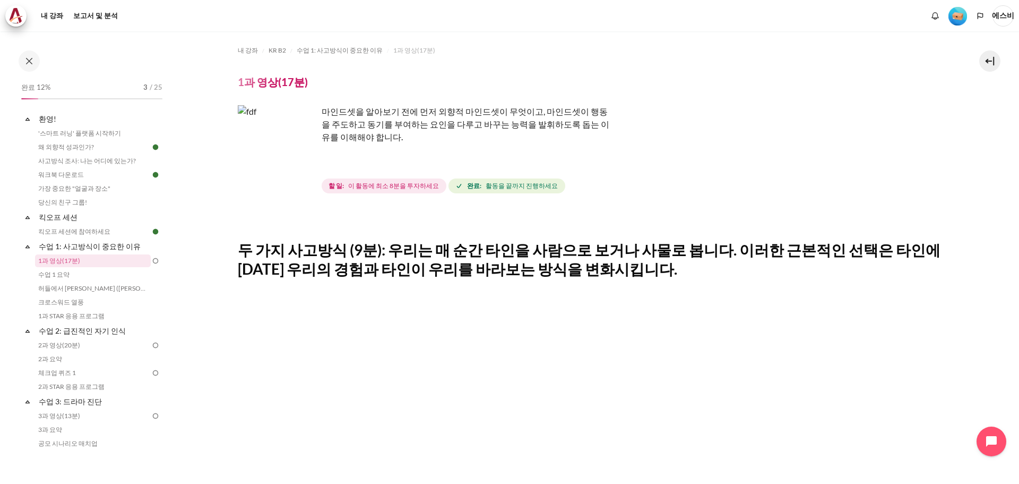
click at [667, 203] on div "내 강좌 KR B2 수업 1: 사고방식이 중요한 이유 1과 영상(17분) 1과 영상(17분) 완료 요구 사항" at bounding box center [591, 443] width 706 height 825
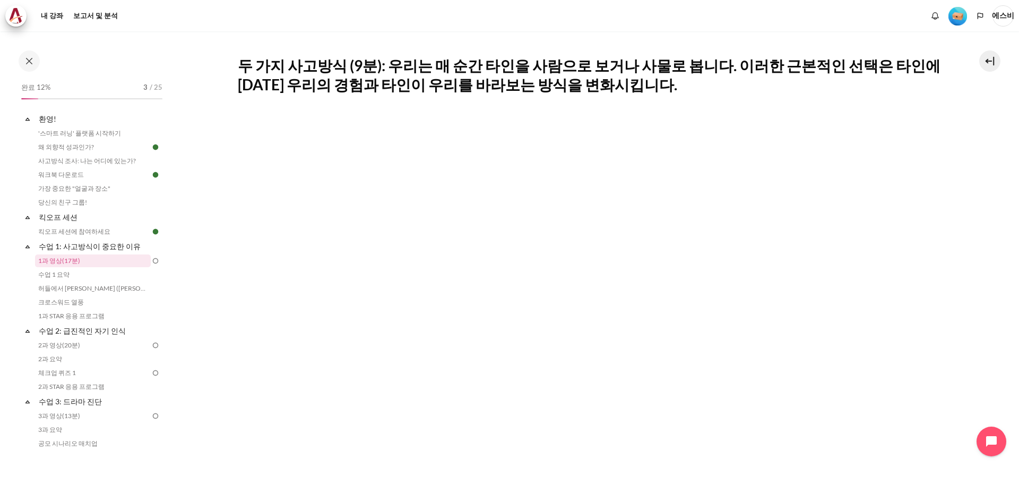
scroll to position [318, 0]
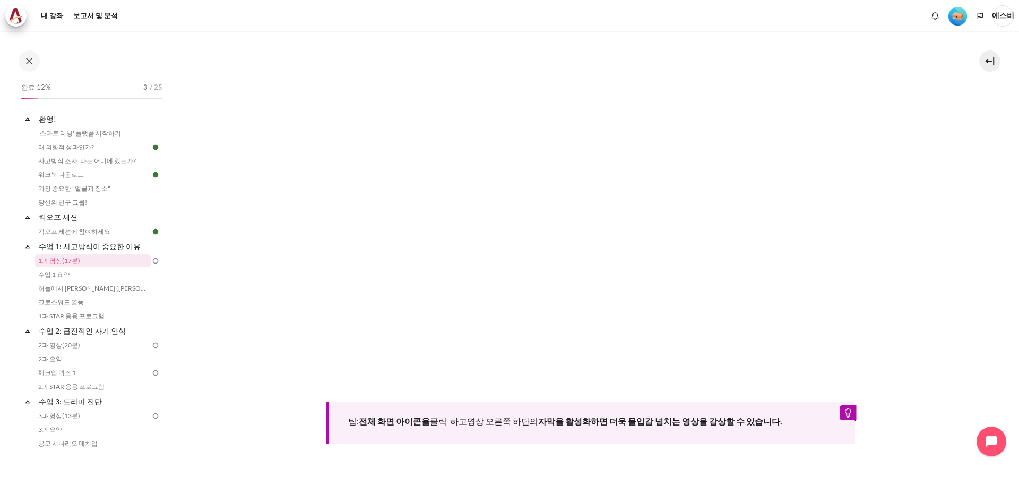
click at [840, 402] on div "팁: 전체 화면 아이콘을 클릭 하고 영상 오른쪽 하단의 자막을 활성화하면 더욱 몰입감 넘치는 영상을 감상할 수 있습니다." at bounding box center [591, 422] width 530 height 41
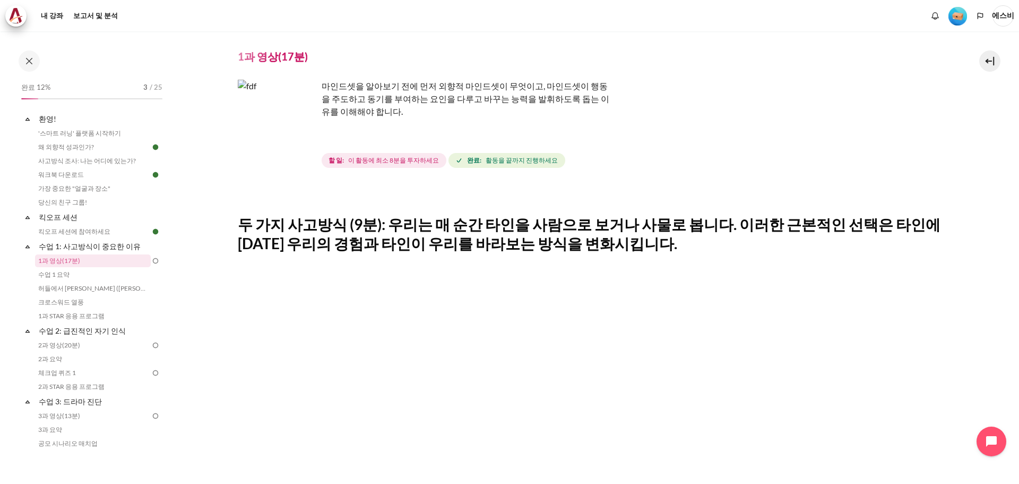
scroll to position [16, 0]
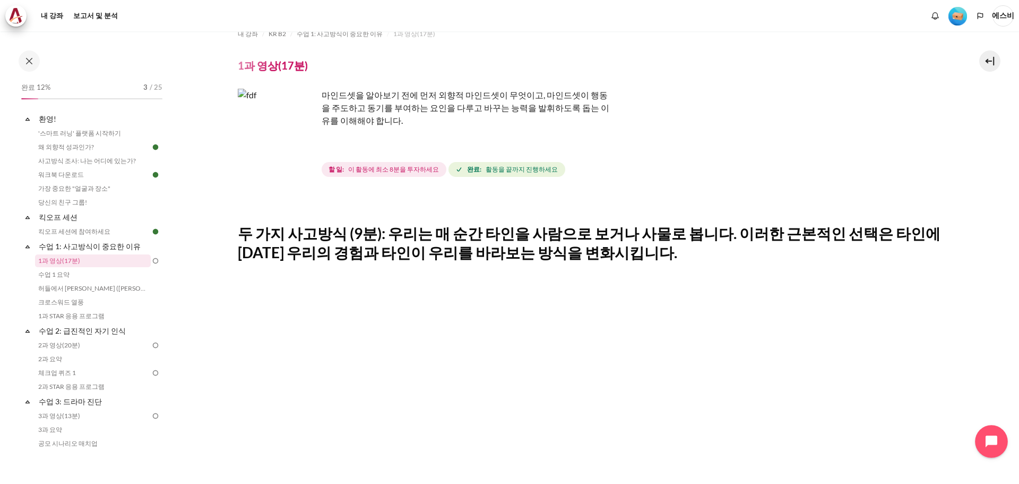
click at [985, 444] on icon "채팅 위젯 열기" at bounding box center [991, 441] width 15 height 15
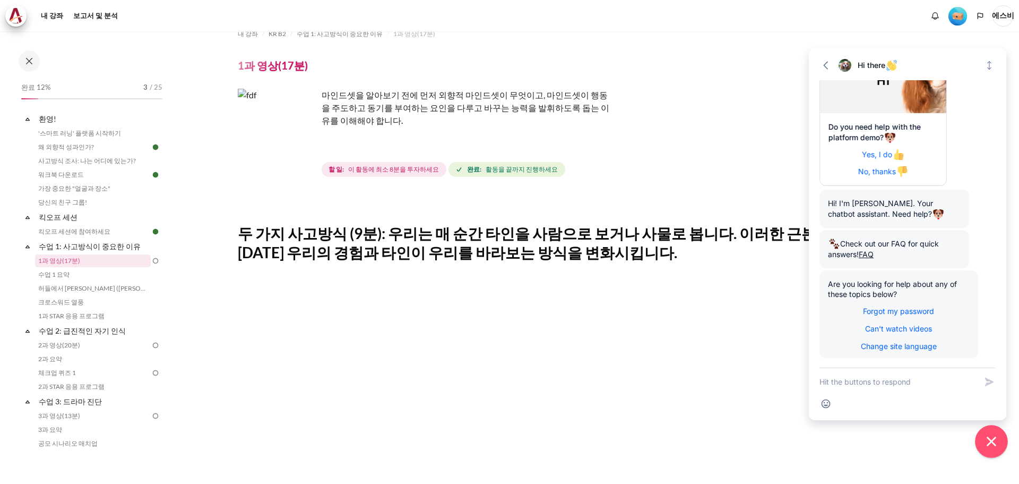
click at [987, 442] on icon "Close chat widget" at bounding box center [991, 441] width 16 height 16
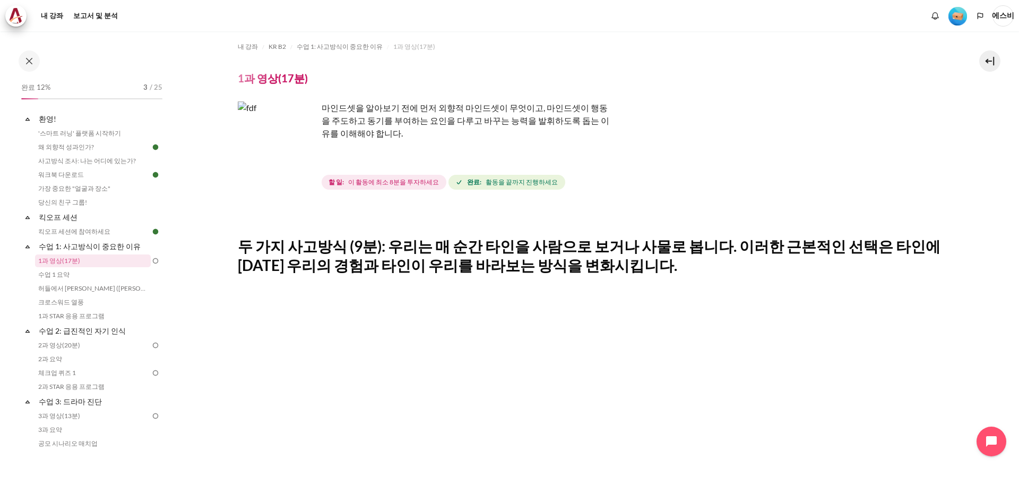
scroll to position [0, 0]
